Goal: Task Accomplishment & Management: Manage account settings

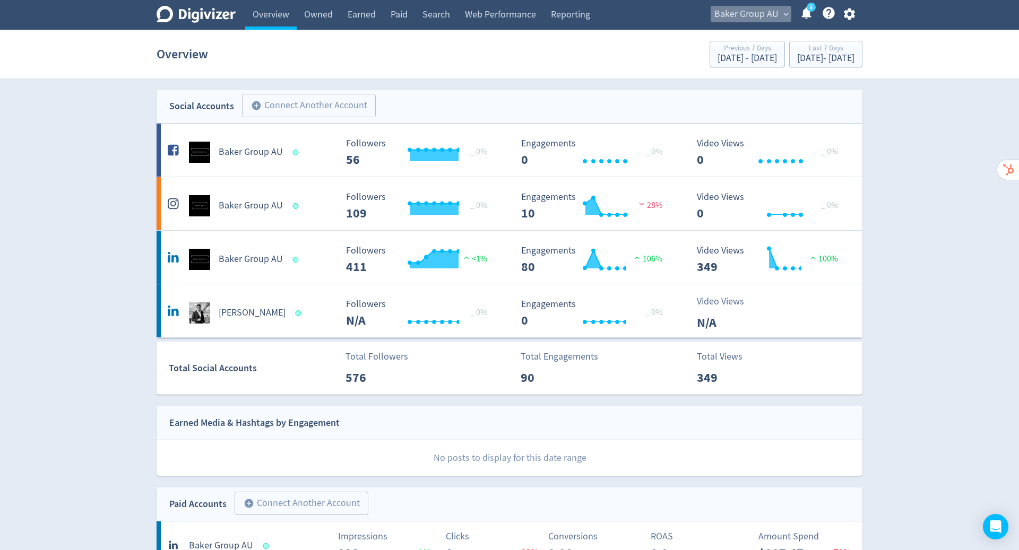
click at [758, 13] on span "Baker Group AU" at bounding box center [746, 14] width 64 height 17
click at [873, 159] on div at bounding box center [509, 275] width 1019 height 550
click at [250, 256] on h5 "Baker Group AU" at bounding box center [251, 259] width 64 height 13
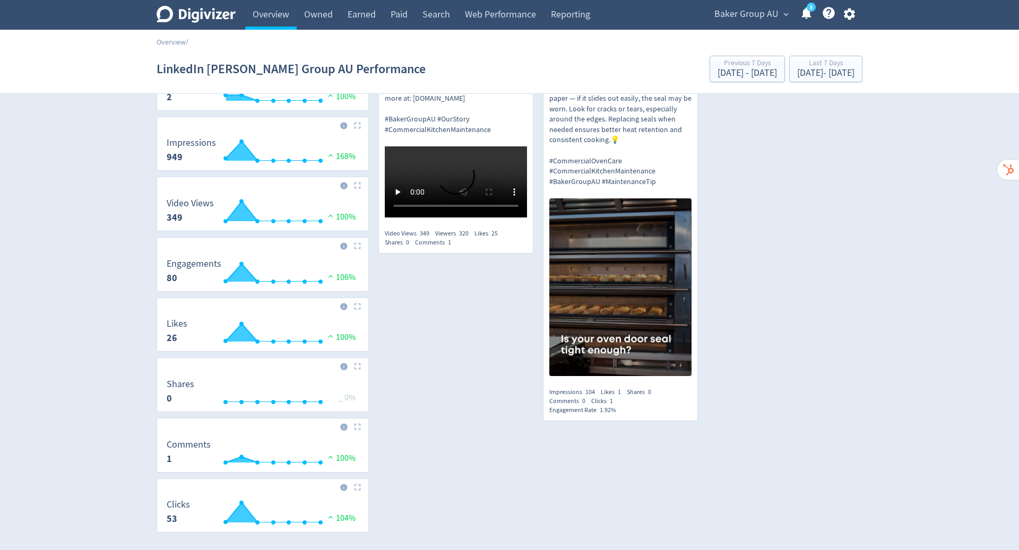
scroll to position [130, 0]
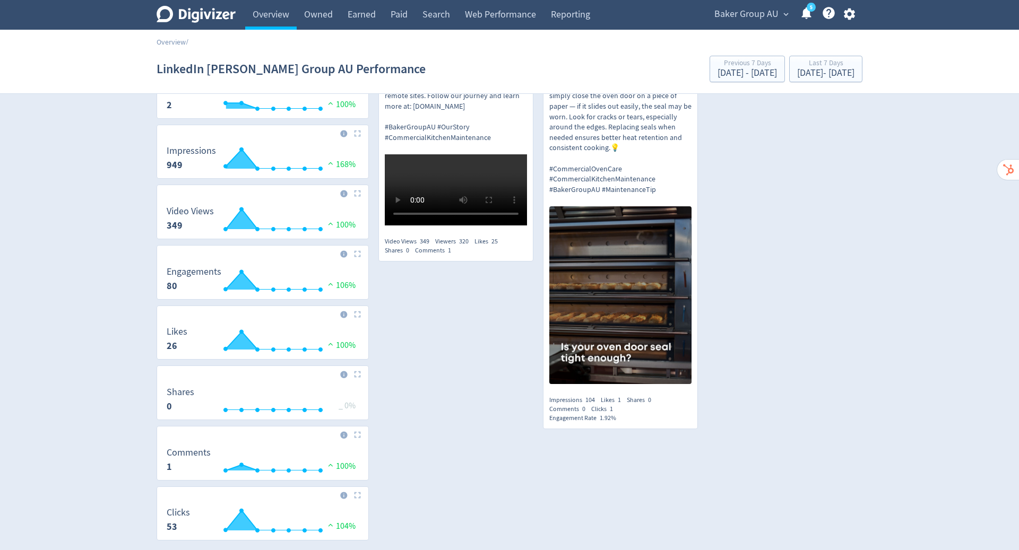
click at [770, 10] on span "Baker Group AU" at bounding box center [746, 14] width 64 height 17
click at [878, 132] on div at bounding box center [509, 275] width 1019 height 550
click at [846, 14] on icon "button" at bounding box center [848, 14] width 11 height 12
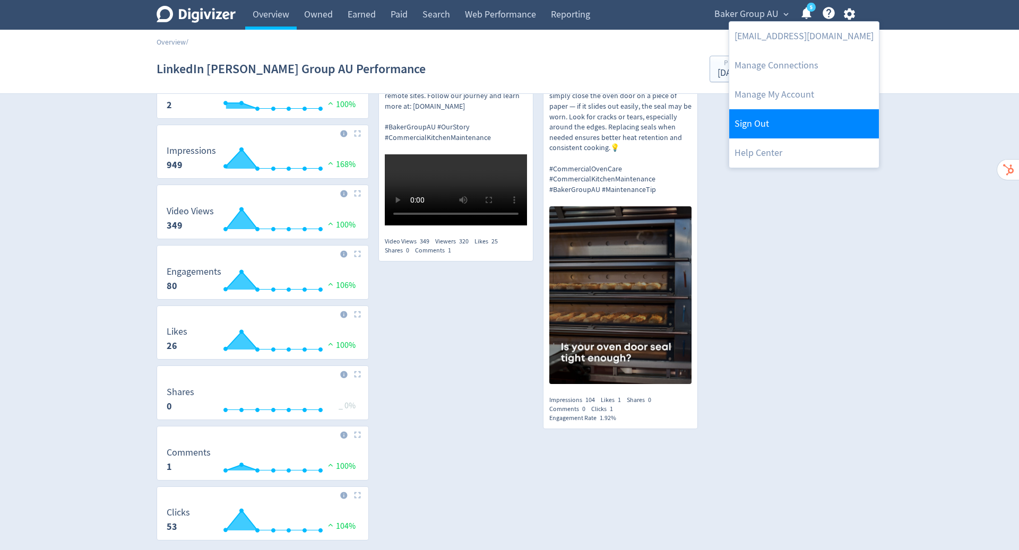
click at [812, 131] on link "Sign Out" at bounding box center [804, 123] width 150 height 29
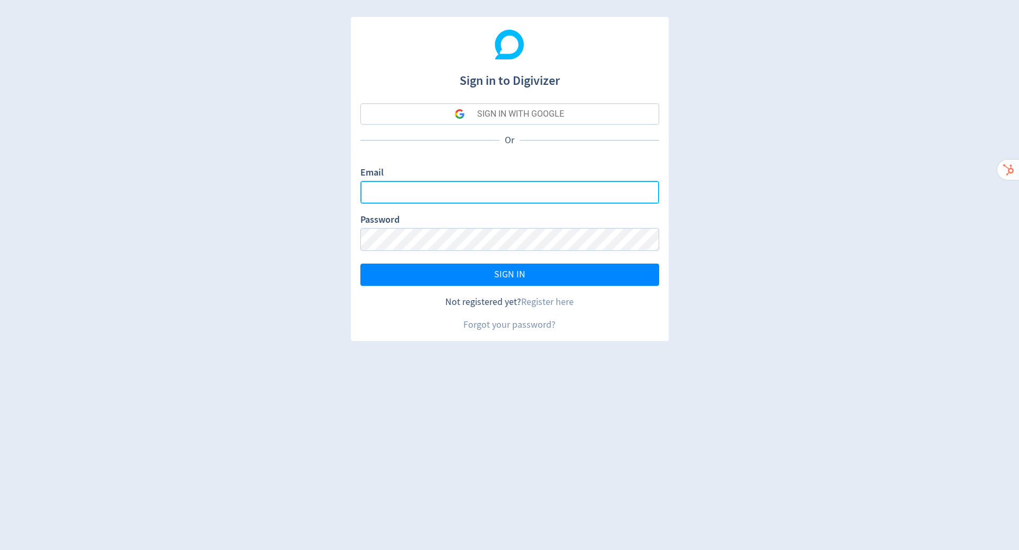
click at [533, 195] on input "Email" at bounding box center [509, 192] width 299 height 23
click at [0, 550] on com-1password-button at bounding box center [0, 550] width 0 height 0
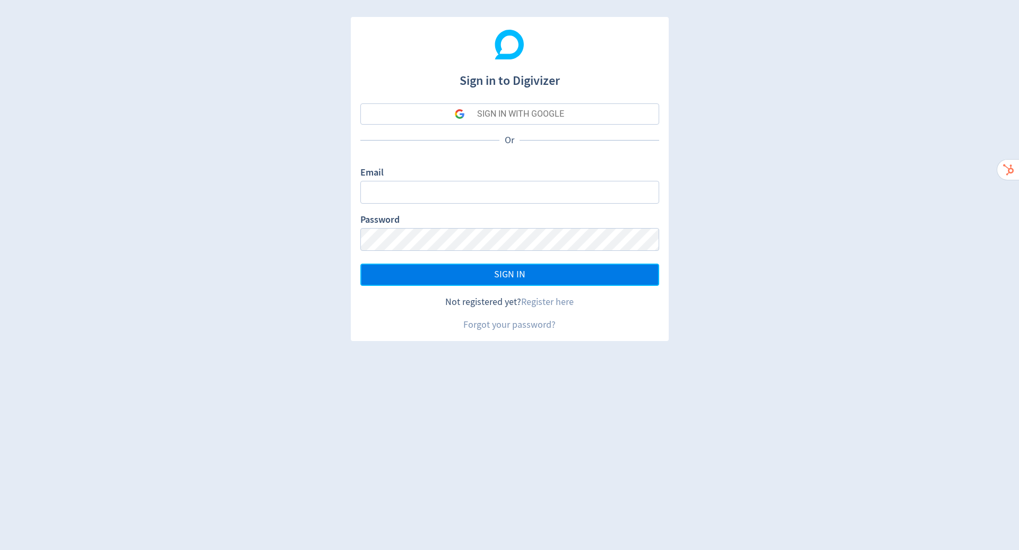
click at [527, 278] on button "SIGN IN" at bounding box center [509, 275] width 299 height 22
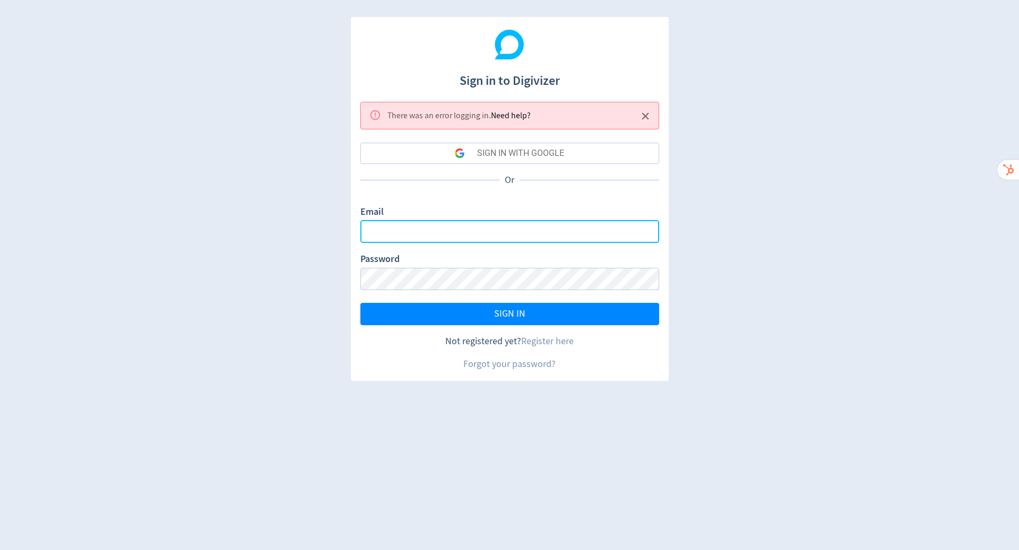
click at [512, 225] on input "Email" at bounding box center [509, 231] width 299 height 23
type input "[PERSON_NAME][EMAIL_ADDRESS][PERSON_NAME][DOMAIN_NAME]"
